Goal: Find specific page/section: Find specific page/section

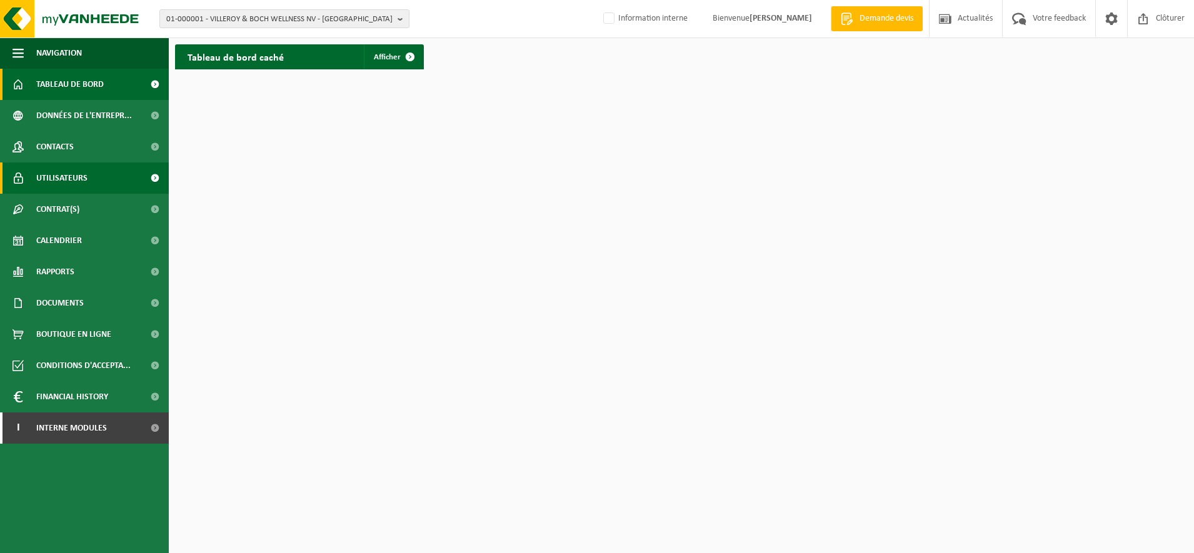
click at [53, 178] on span "Utilisateurs" at bounding box center [61, 178] width 51 height 31
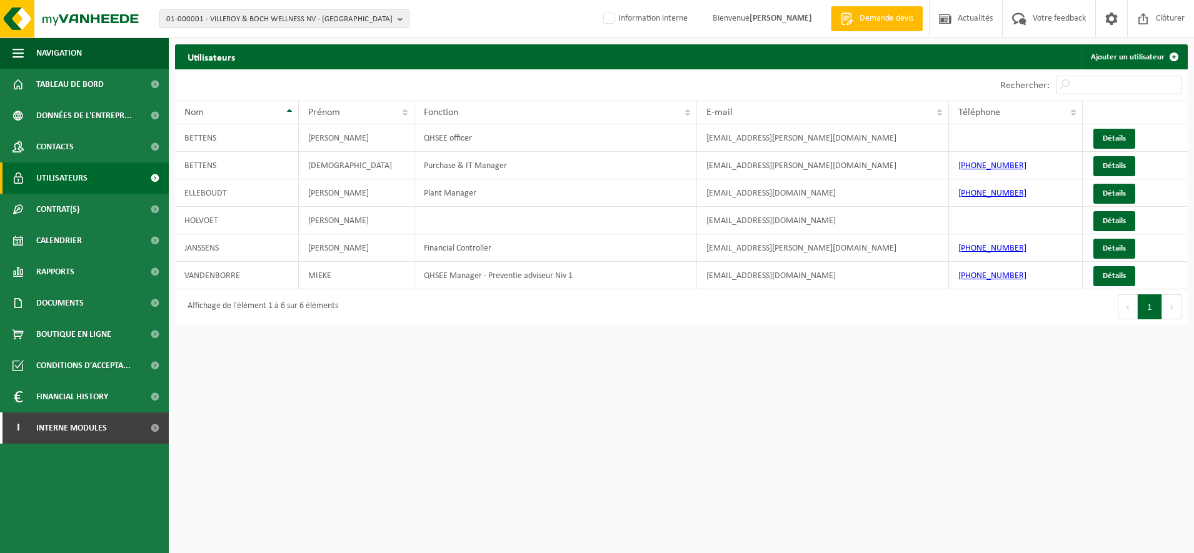
click at [78, 181] on span "Utilisateurs" at bounding box center [61, 178] width 51 height 31
click at [271, 16] on span "01-000001 - VILLEROY & BOCH WELLNESS NV - [GEOGRAPHIC_DATA]" at bounding box center [279, 19] width 226 height 19
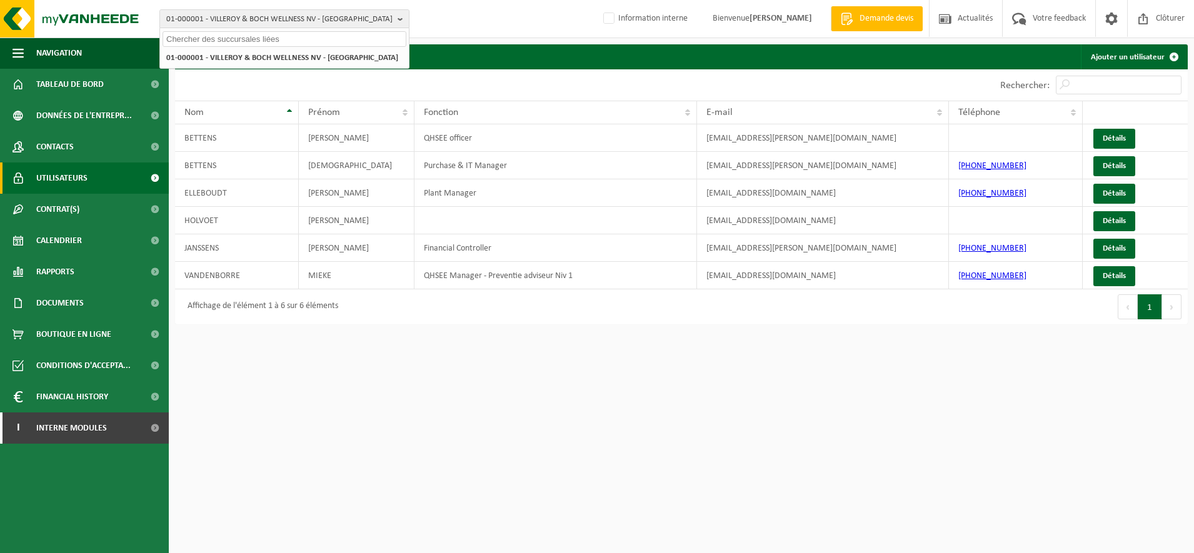
click at [272, 41] on input "text" at bounding box center [285, 39] width 244 height 16
